Goal: Task Accomplishment & Management: Use online tool/utility

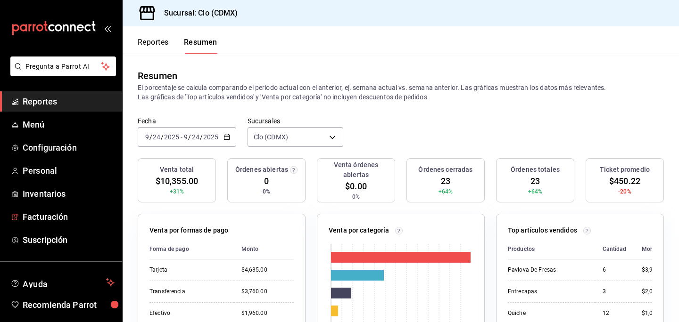
click at [84, 217] on span "Facturación" at bounding box center [69, 217] width 92 height 13
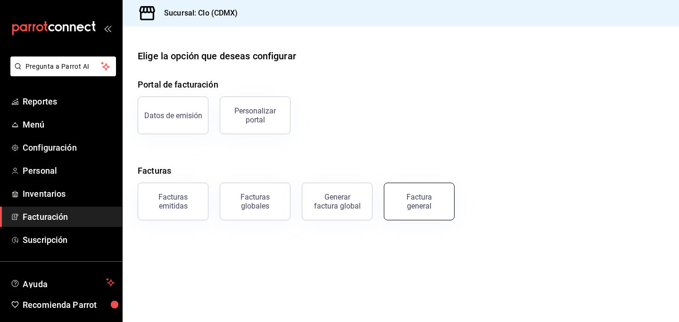
click at [404, 200] on div "Factura general" at bounding box center [419, 202] width 47 height 18
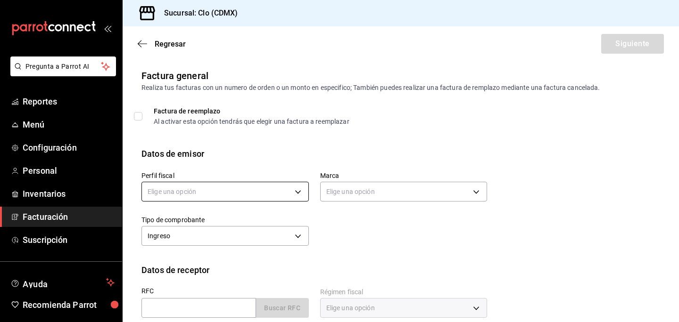
click at [219, 187] on body "Pregunta a Parrot AI Reportes Menú Configuración Personal Inventarios Facturaci…" at bounding box center [339, 161] width 679 height 322
click at [220, 235] on li "GRUPO EMPRESARIAL CLOPOSTRES" at bounding box center [225, 239] width 166 height 17
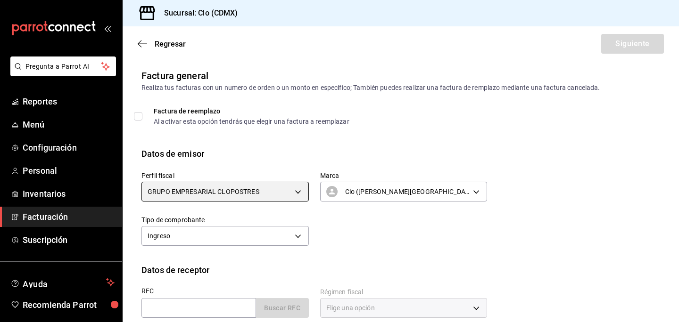
type input "3e946d07-37fc-446c-80d0-42351865bde5"
type input "ef5fc5fd-a408-48d0-ab3a-0c690a75b5cf"
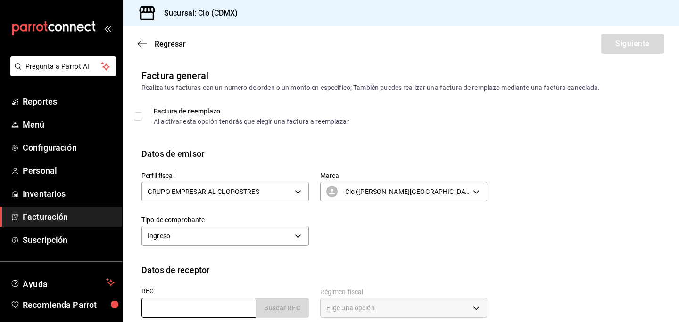
click at [202, 302] on input "text" at bounding box center [198, 308] width 115 height 20
type input "SRA210205887"
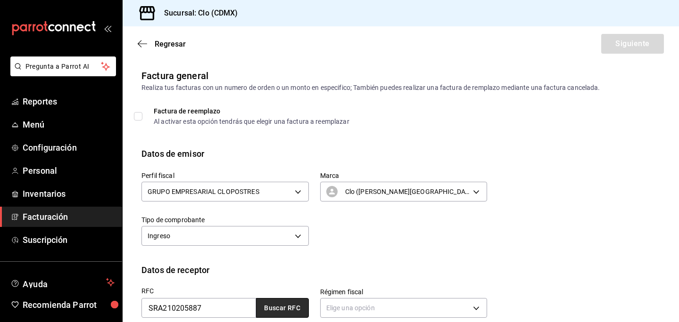
click at [291, 313] on button "Buscar RFC" at bounding box center [282, 308] width 53 height 20
type input "601"
type input "G03"
type input "[PERSON_NAME][EMAIL_ADDRESS][DOMAIN_NAME]"
type input "06100"
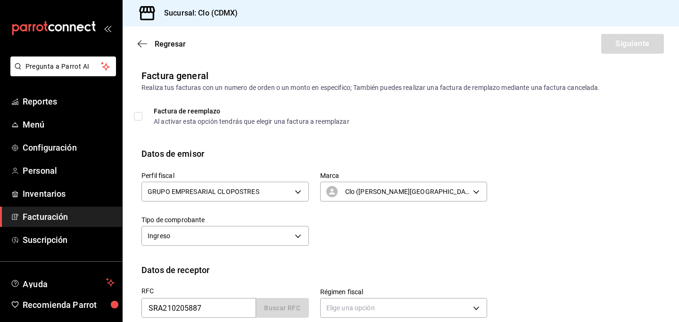
type input "SALSA RAGU"
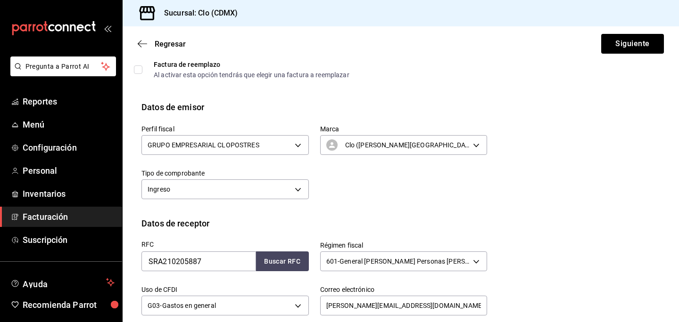
scroll to position [206, 0]
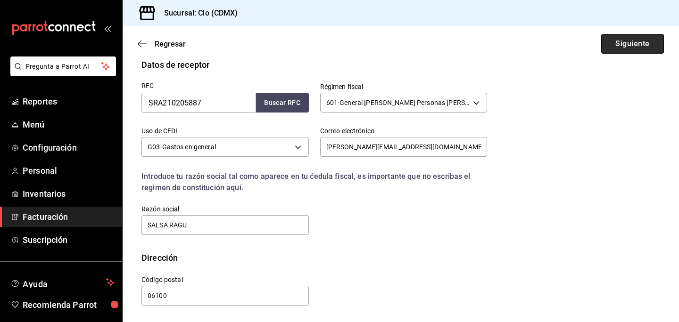
click at [616, 38] on button "Siguiente" at bounding box center [632, 44] width 63 height 20
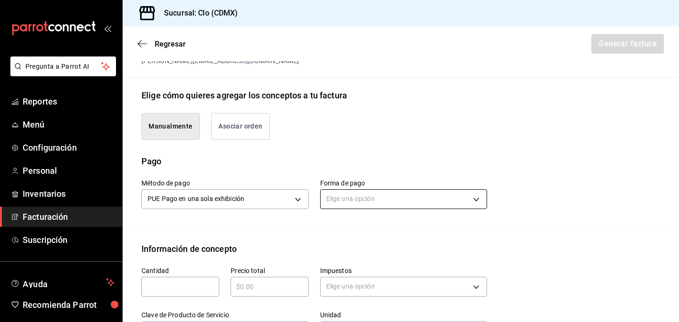
click at [404, 196] on body "Pregunta a Parrot AI Reportes Menú Configuración Personal Inventarios Facturaci…" at bounding box center [339, 161] width 679 height 322
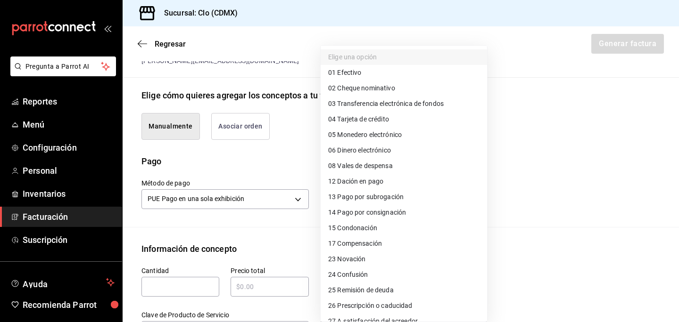
click at [393, 104] on span "03 Transferencia electrónica de fondos" at bounding box center [386, 104] width 116 height 10
type input "03"
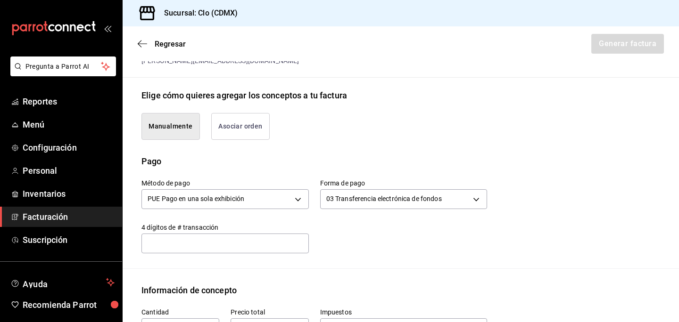
click at [187, 243] on input "text" at bounding box center [224, 243] width 167 height 19
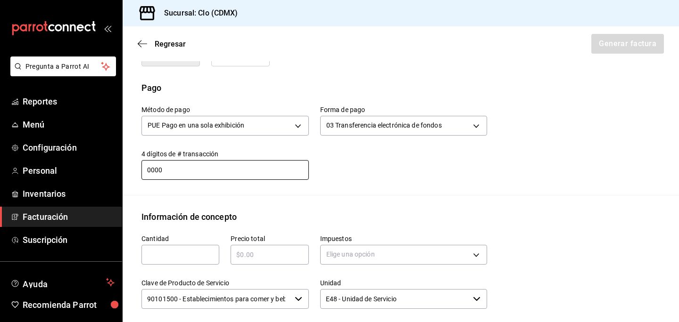
scroll to position [286, 0]
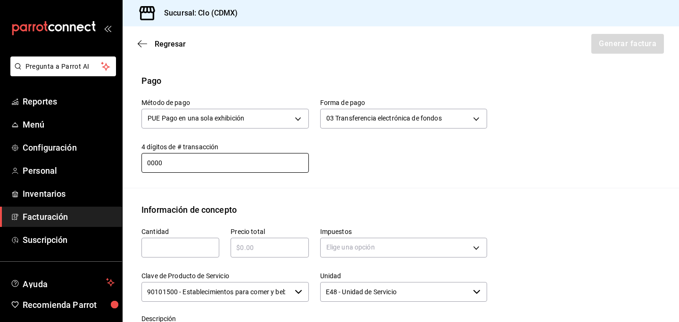
type input "0000"
click at [152, 250] on input "text" at bounding box center [180, 247] width 78 height 11
type input "3"
click at [249, 247] on input "text" at bounding box center [270, 247] width 78 height 11
type input "$2100"
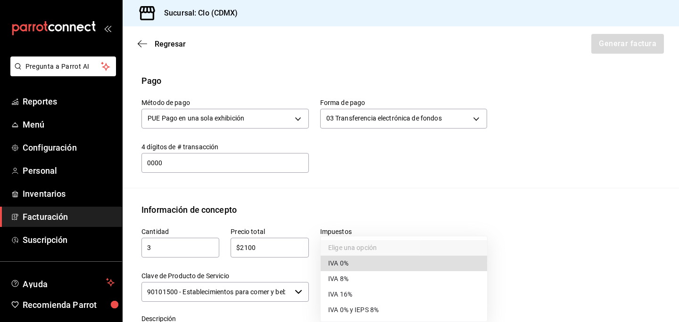
click at [369, 253] on body "Pregunta a Parrot AI Reportes Menú Configuración Personal Inventarios Facturaci…" at bounding box center [339, 161] width 679 height 322
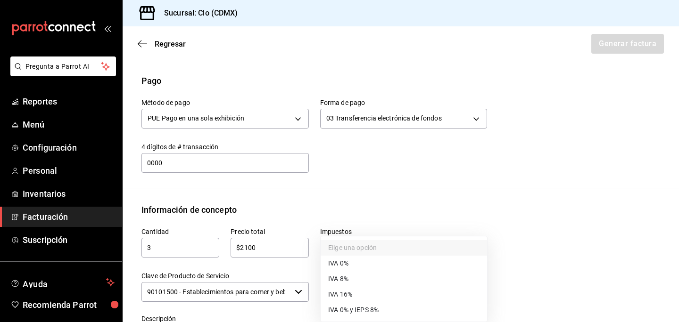
click at [358, 291] on li "IVA 16%" at bounding box center [404, 295] width 166 height 16
type input "IVA_16"
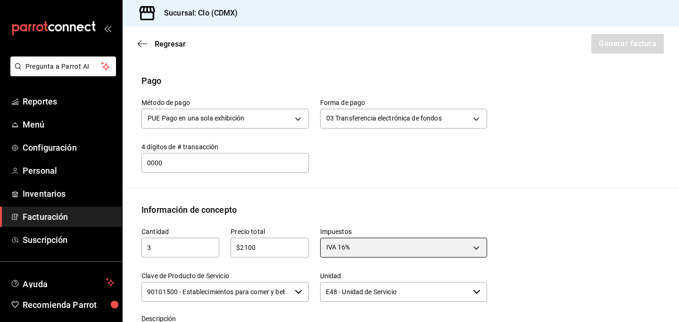
scroll to position [467, 0]
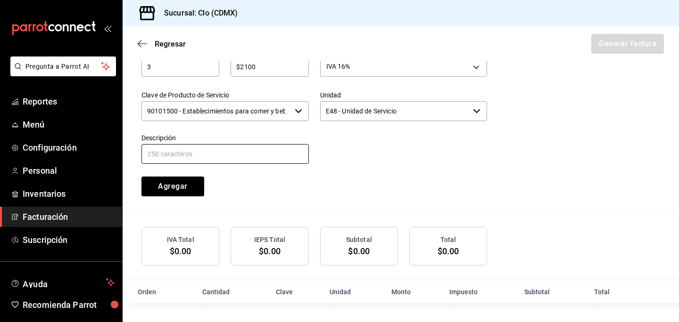
click at [248, 158] on input "text" at bounding box center [224, 154] width 167 height 20
type input "Pastel Chocolate"
click at [369, 113] on input "E48 - Unidad de Servicio" at bounding box center [394, 111] width 149 height 20
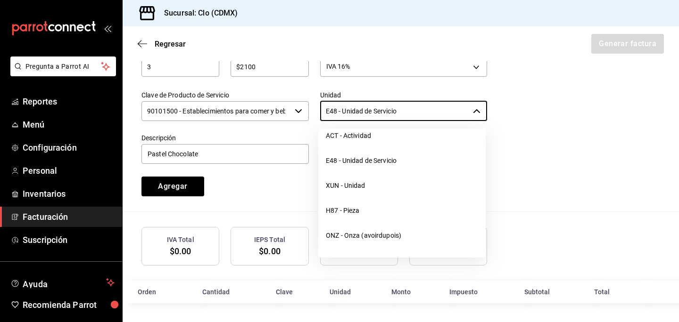
scroll to position [2506, 0]
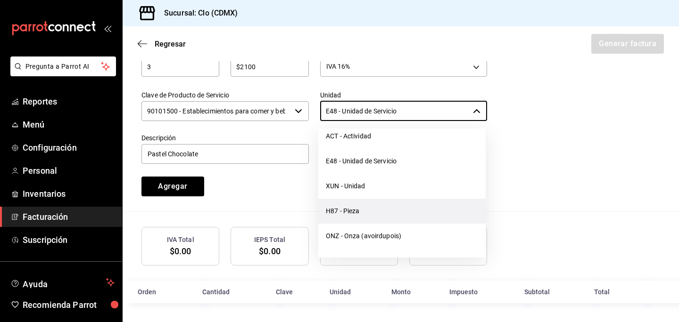
click at [377, 224] on li "H87 - Pieza" at bounding box center [401, 211] width 167 height 25
type input "H87 - Pieza"
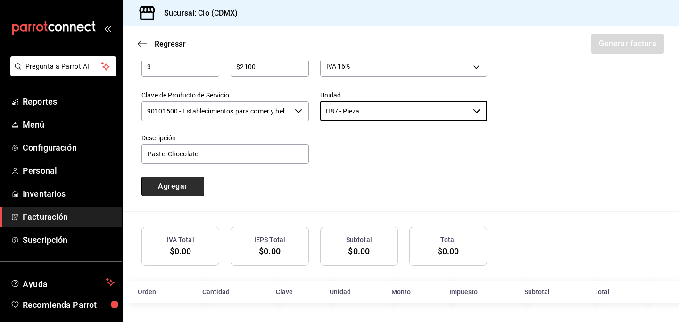
click at [188, 190] on button "Agregar" at bounding box center [172, 187] width 63 height 20
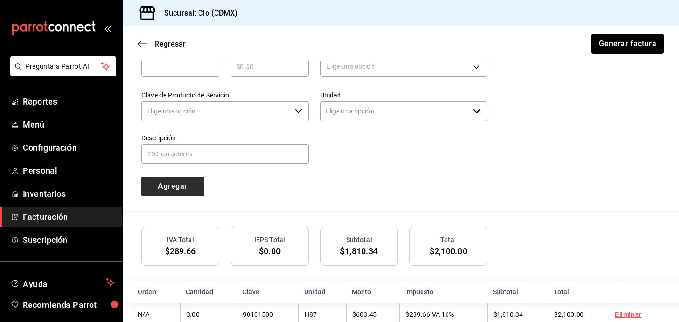
type input "90101500 - Establecimientos para comer y beber"
type input "E48 - Unidad de Servicio"
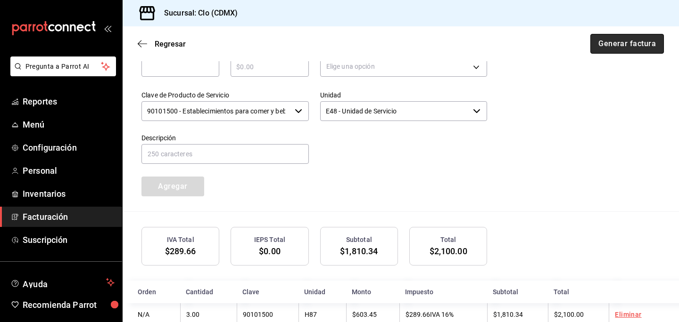
click at [635, 48] on button "Generar factura" at bounding box center [627, 44] width 74 height 20
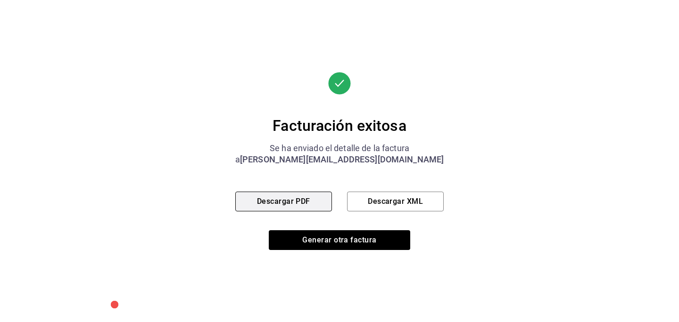
click at [312, 208] on button "Descargar PDF" at bounding box center [283, 202] width 97 height 20
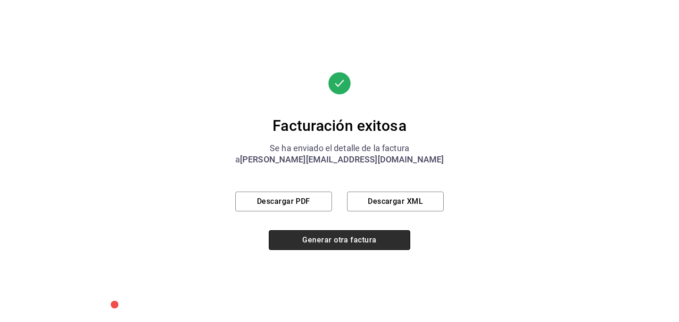
click at [346, 243] on button "Generar otra factura" at bounding box center [339, 241] width 141 height 20
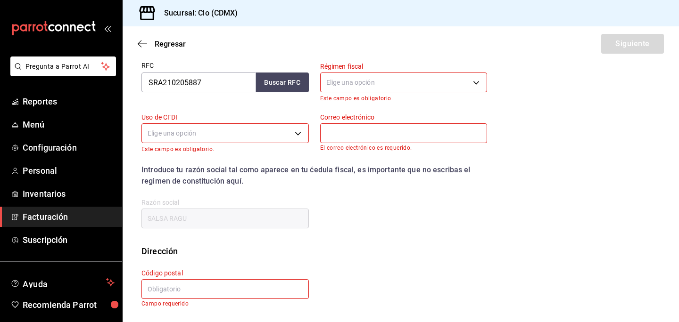
scroll to position [129, 0]
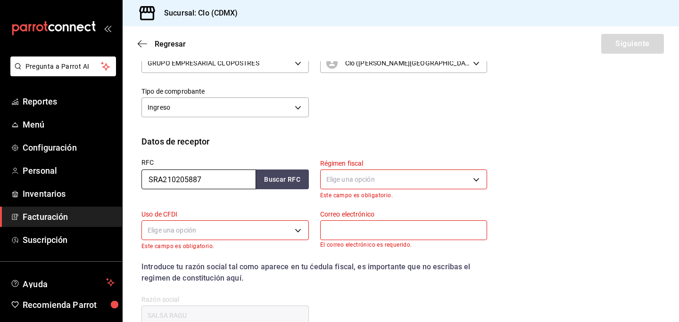
click at [158, 175] on input "SRA210205887" at bounding box center [198, 180] width 115 height 20
type input "S"
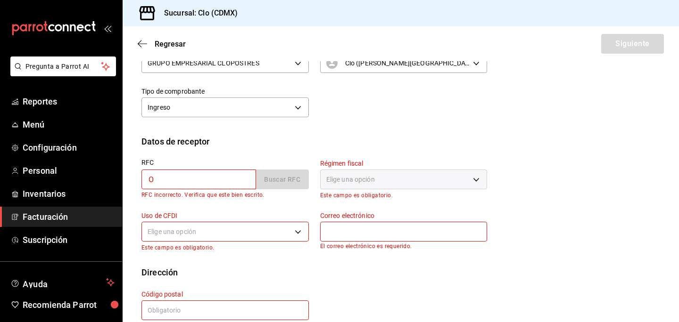
type input "ORE2303301SA"
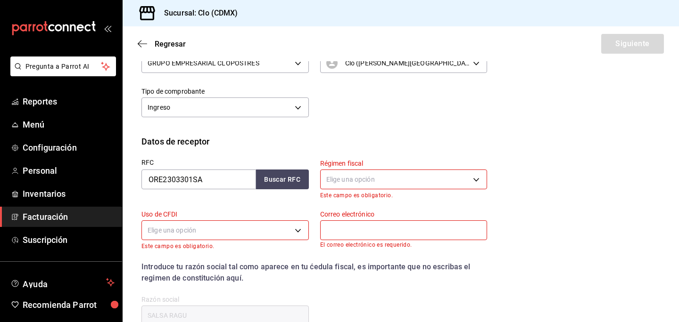
click at [264, 192] on div "RFC ORE2303301SA Buscar RFC" at bounding box center [219, 173] width 179 height 51
click at [281, 175] on button "Buscar RFC" at bounding box center [282, 180] width 53 height 20
type input "601"
type input "G03"
type input "[PERSON_NAME][EMAIL_ADDRESS][DOMAIN_NAME]"
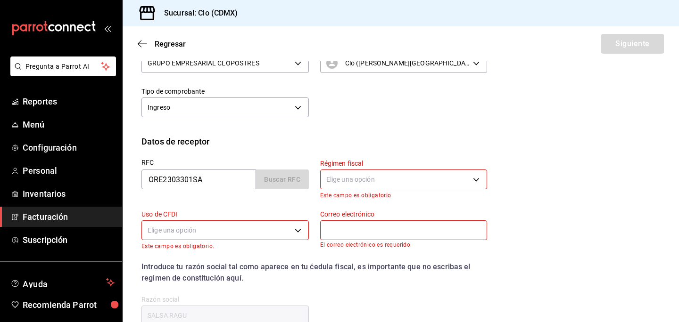
type input "06600"
type input "ORECCHIETTE"
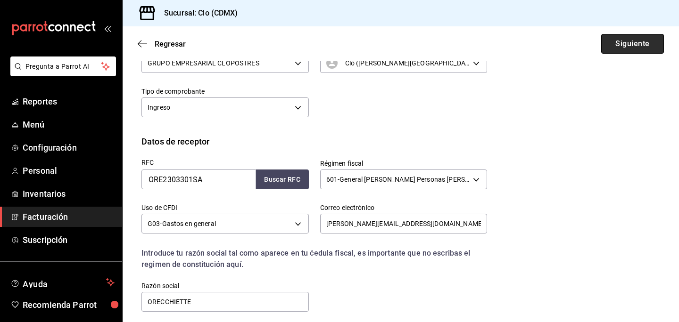
click at [636, 38] on button "Siguiente" at bounding box center [632, 44] width 63 height 20
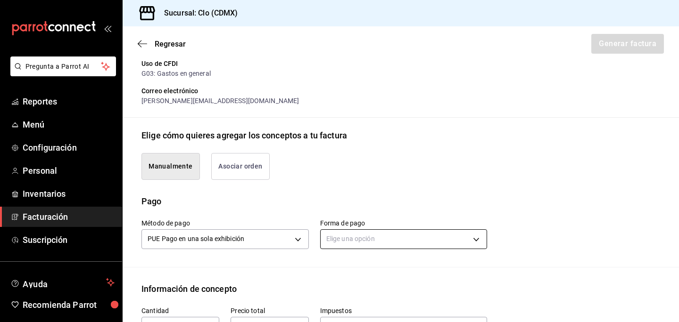
scroll to position [266, 0]
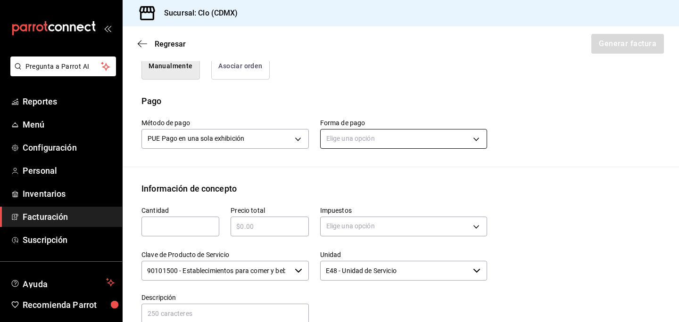
click at [372, 138] on body "Pregunta a Parrot AI Reportes Menú Configuración Personal Inventarios Facturaci…" at bounding box center [339, 161] width 679 height 322
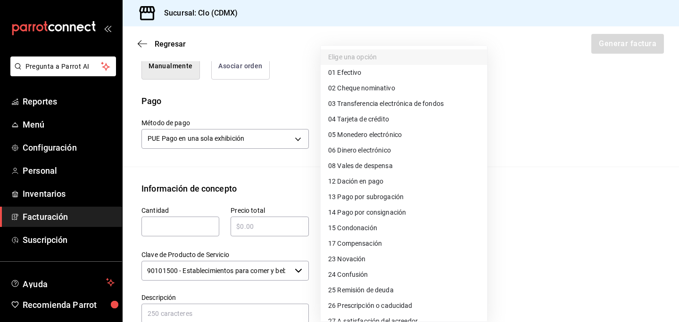
click at [374, 106] on span "03 Transferencia electrónica de fondos" at bounding box center [386, 104] width 116 height 10
type input "03"
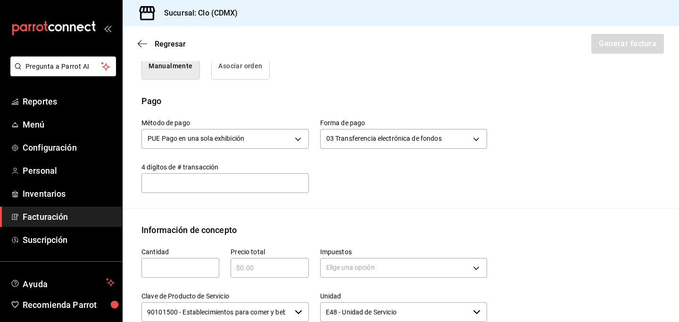
click at [196, 186] on input "text" at bounding box center [224, 183] width 167 height 19
type input "0000"
click at [168, 263] on input "text" at bounding box center [180, 268] width 78 height 11
type input "1"
click at [263, 266] on input "text" at bounding box center [270, 268] width 78 height 11
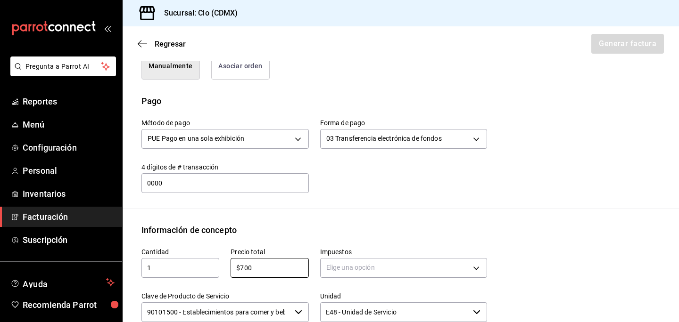
type input "$700"
click at [338, 255] on div "Elige una opción" at bounding box center [403, 267] width 167 height 25
click at [354, 273] on body "Pregunta a Parrot AI Reportes Menú Configuración Personal Inventarios Facturaci…" at bounding box center [339, 161] width 679 height 322
click at [351, 292] on span "IVA 16%" at bounding box center [340, 295] width 24 height 10
type input "IVA_16"
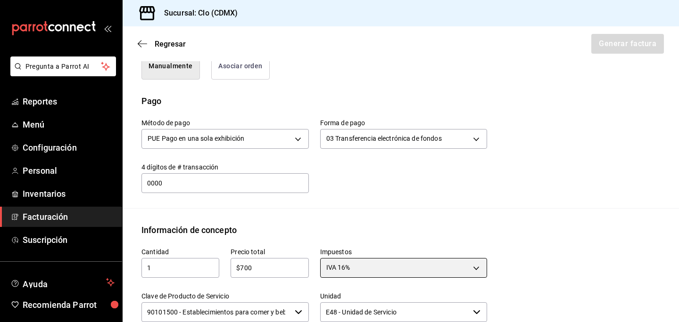
scroll to position [467, 0]
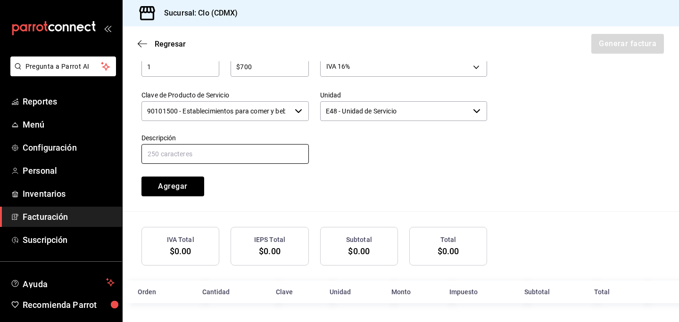
click at [275, 147] on input "text" at bounding box center [224, 154] width 167 height 20
type input "Pastel de chocolate"
click at [183, 189] on button "Agregar" at bounding box center [172, 187] width 63 height 20
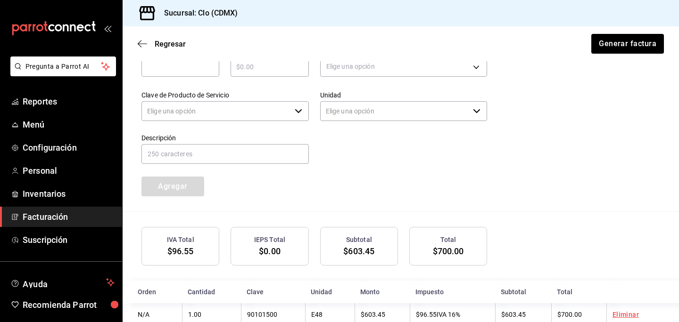
type input "90101500 - Establecimientos para comer y beber"
type input "E48 - Unidad de Servicio"
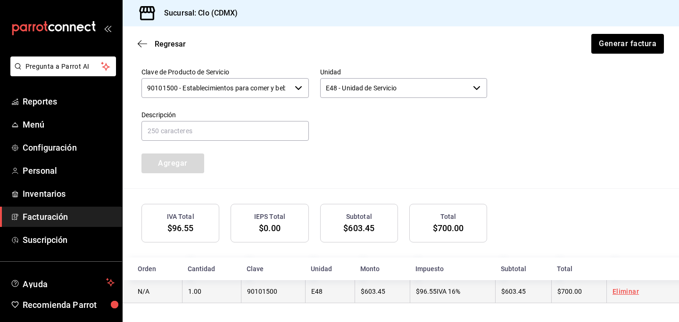
click at [626, 292] on link "Eliminar" at bounding box center [625, 292] width 26 height 8
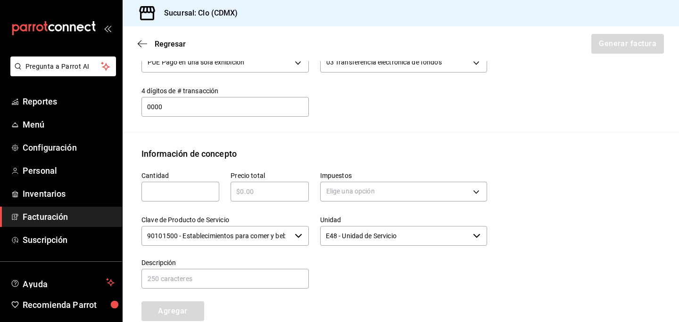
scroll to position [319, 0]
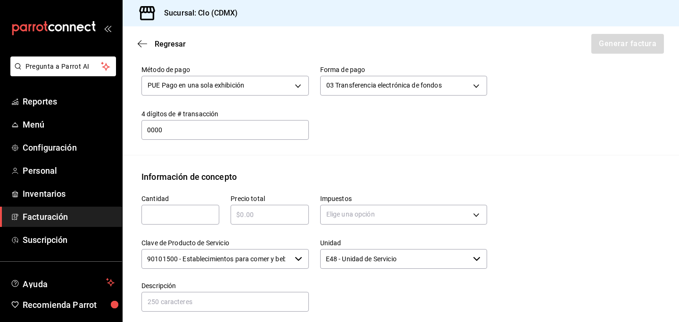
click at [184, 218] on input "text" at bounding box center [180, 214] width 78 height 11
type input "1"
click at [266, 218] on input "text" at bounding box center [270, 214] width 78 height 11
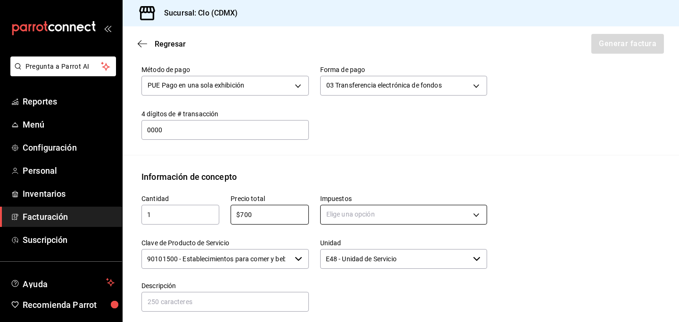
type input "$700"
click at [348, 206] on body "Pregunta a Parrot AI Reportes Menú Configuración Personal Inventarios Facturaci…" at bounding box center [339, 161] width 679 height 322
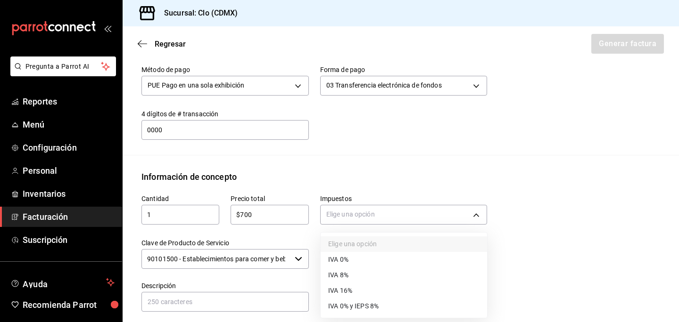
click at [355, 285] on li "IVA 16%" at bounding box center [404, 291] width 166 height 16
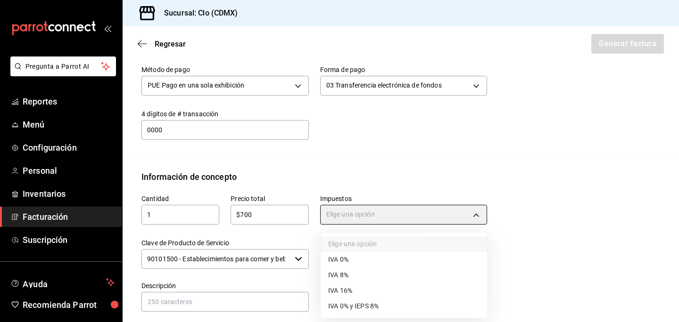
type input "IVA_16"
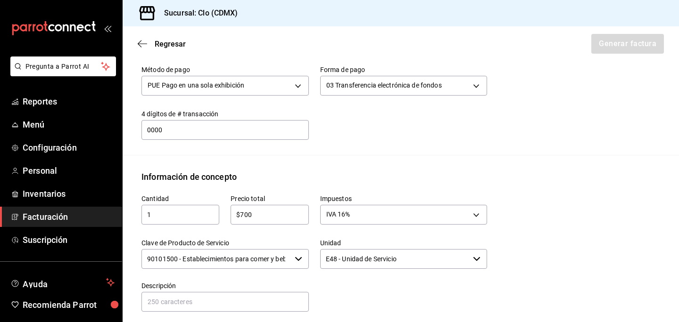
click at [377, 268] on input "E48 - Unidad de Servicio" at bounding box center [394, 259] width 149 height 20
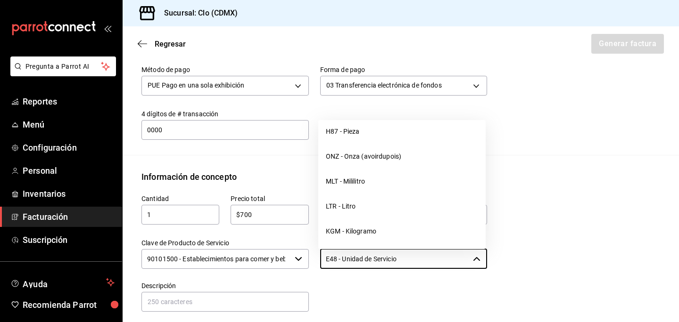
scroll to position [2578, 0]
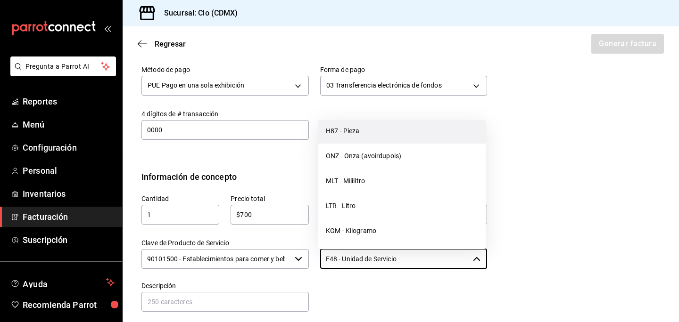
click at [380, 144] on li "H87 - Pieza" at bounding box center [401, 131] width 167 height 25
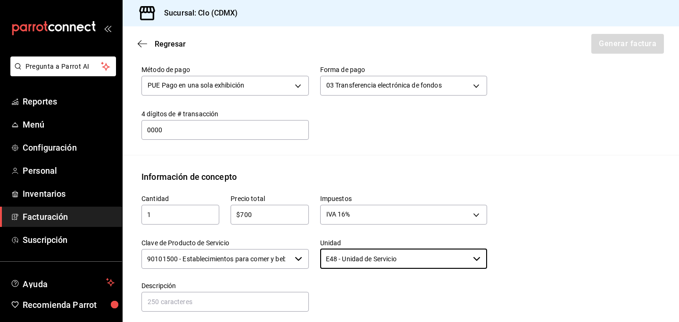
type input "H87 - Pieza"
click at [239, 294] on input "text" at bounding box center [224, 302] width 167 height 20
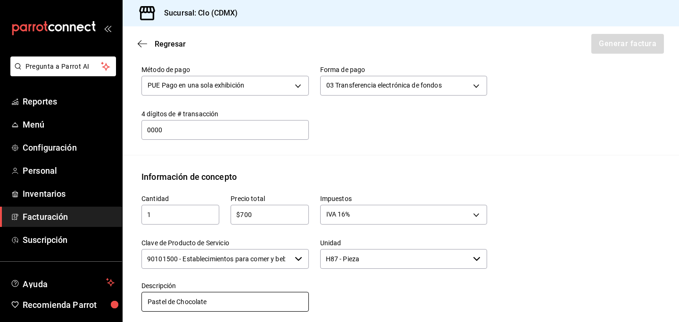
scroll to position [467, 0]
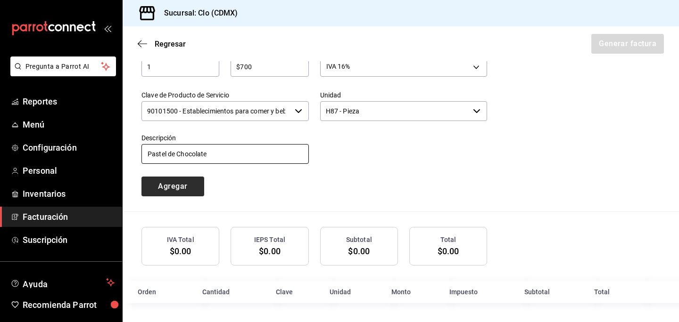
type input "Pastel de Chocolate"
click at [180, 192] on button "Agregar" at bounding box center [172, 187] width 63 height 20
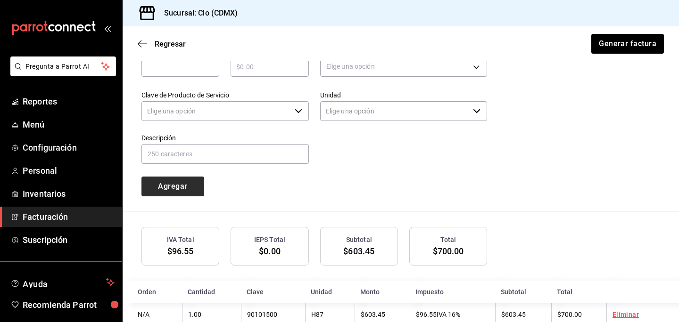
type input "90101500 - Establecimientos para comer y beber"
type input "E48 - Unidad de Servicio"
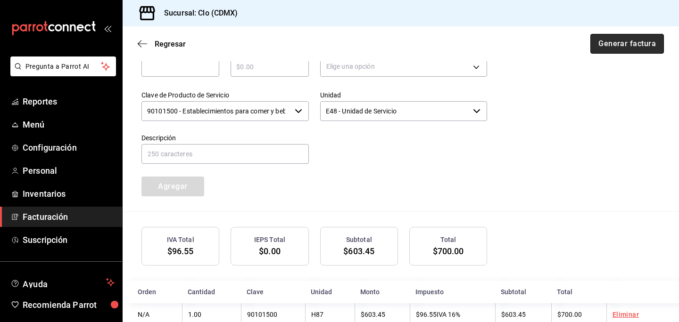
click at [636, 44] on button "Generar factura" at bounding box center [627, 44] width 74 height 20
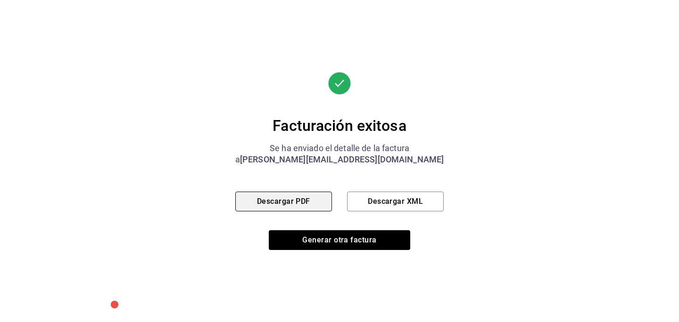
click at [289, 207] on button "Descargar PDF" at bounding box center [283, 202] width 97 height 20
